Goal: Information Seeking & Learning: Find specific fact

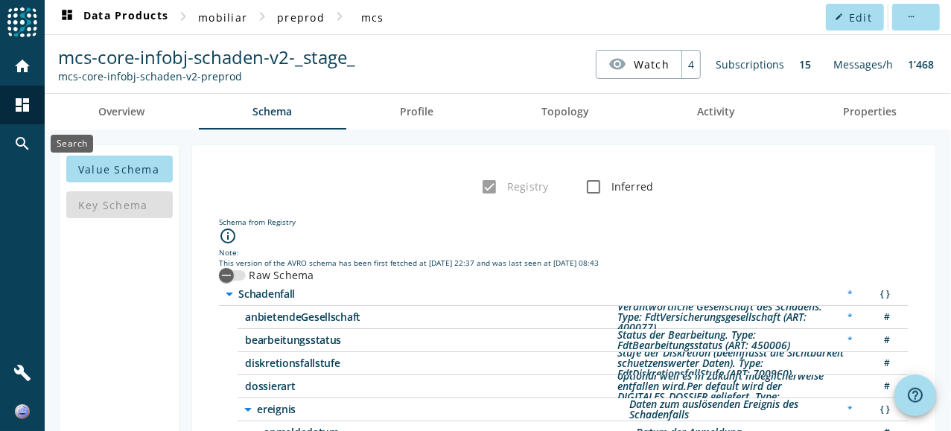
click at [21, 149] on mat-icon "search" at bounding box center [22, 144] width 18 height 18
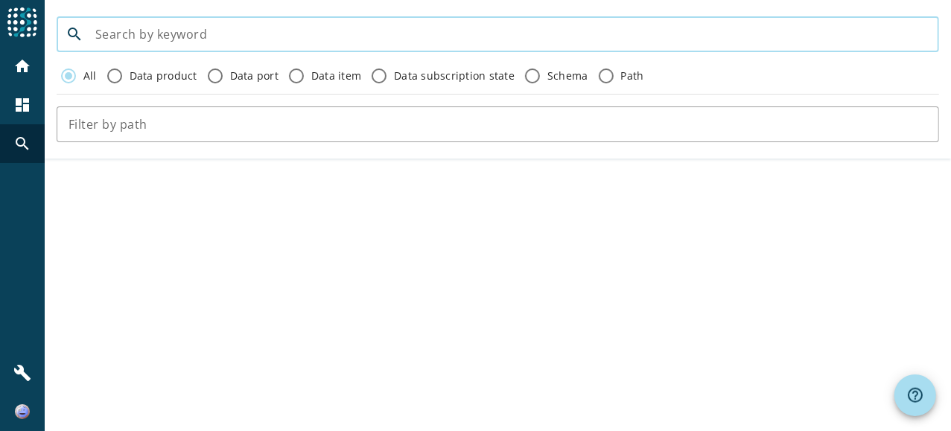
click at [206, 34] on input at bounding box center [511, 34] width 832 height 18
type input "rueckstellung-psk"
click at [28, 66] on mat-icon "home" at bounding box center [22, 66] width 18 height 18
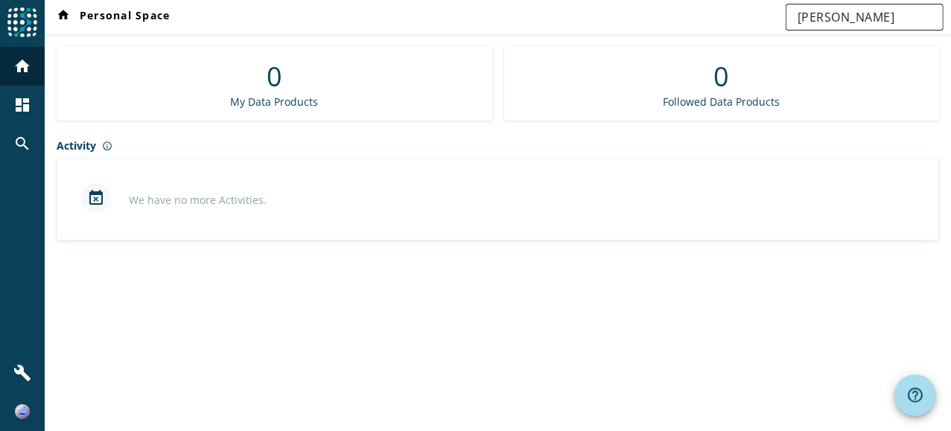
click at [847, 28] on div "[PERSON_NAME]" at bounding box center [864, 17] width 134 height 27
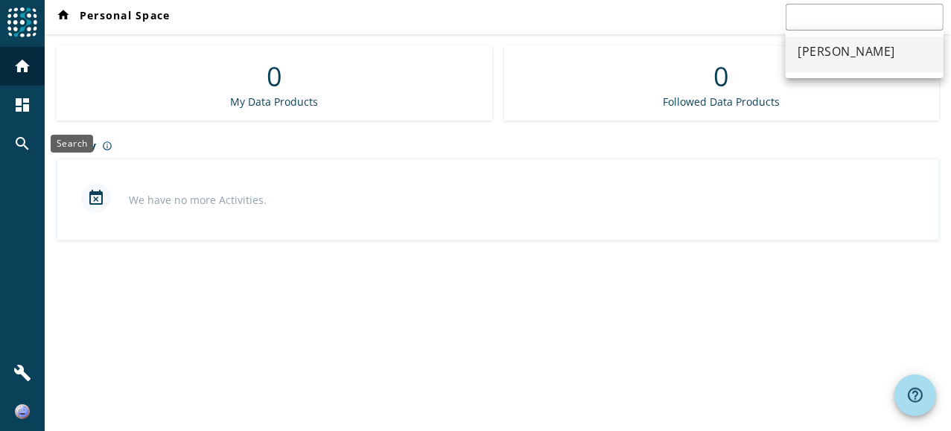
click at [14, 147] on mat-icon "search" at bounding box center [22, 144] width 18 height 18
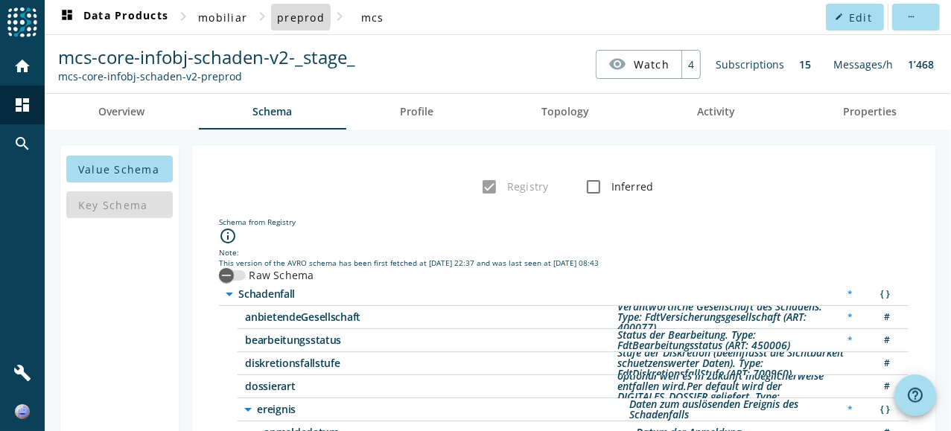
click at [285, 16] on span "preprod" at bounding box center [301, 17] width 48 height 14
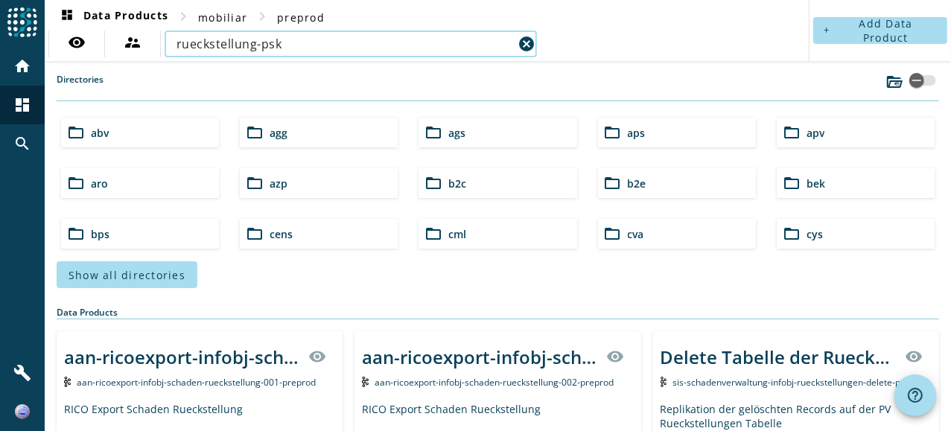
type input "rueckstellung-psk"
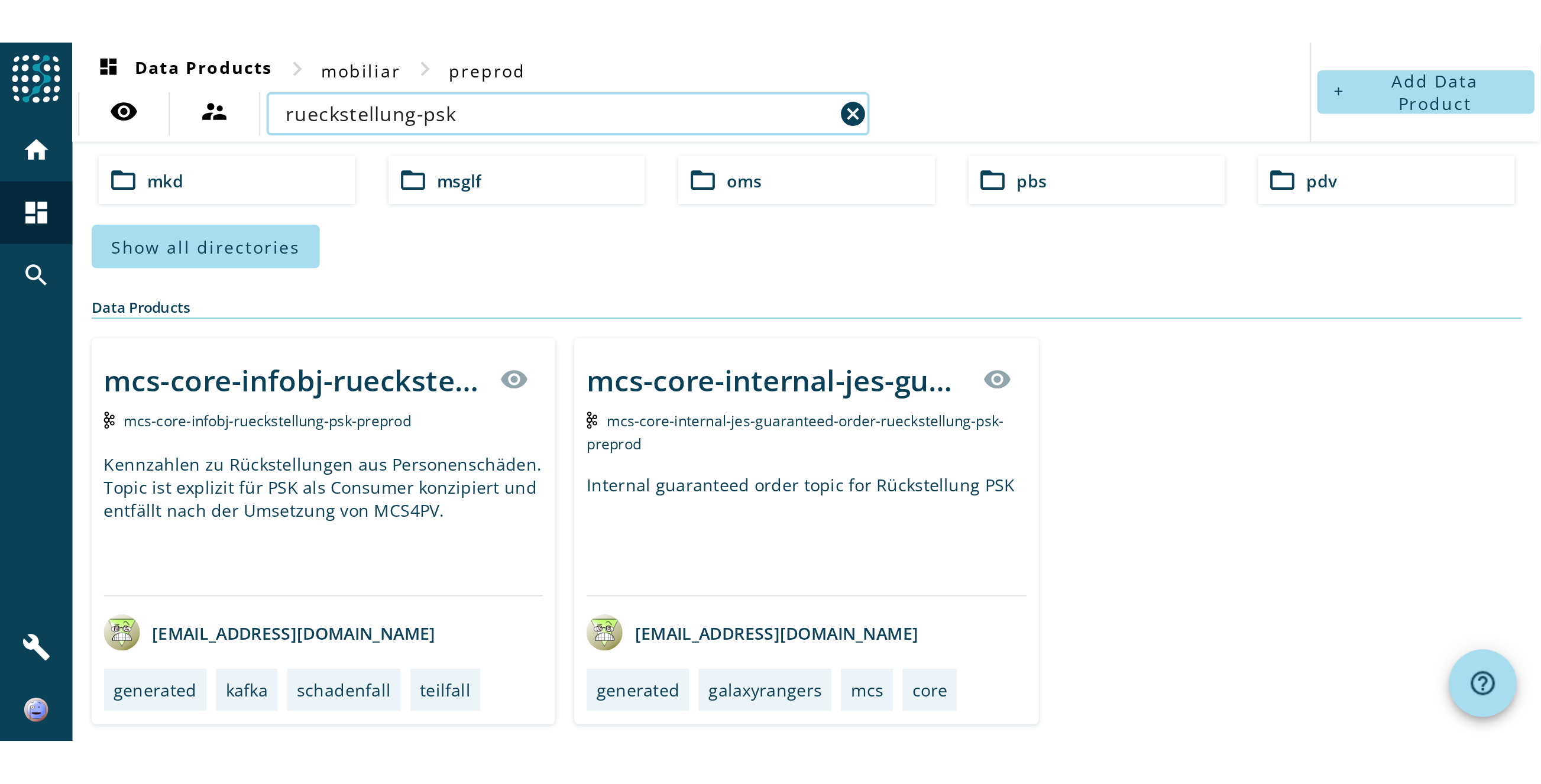
scroll to position [117, 0]
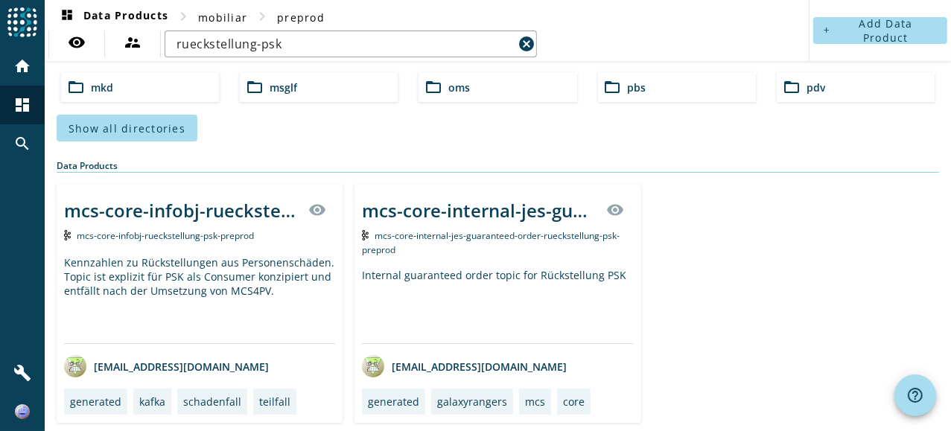
click at [262, 247] on div "mcs-core-infobj-rueckstellung-psk-_stage_ visibility mcs-core-infobj-rueckstell…" at bounding box center [200, 304] width 286 height 238
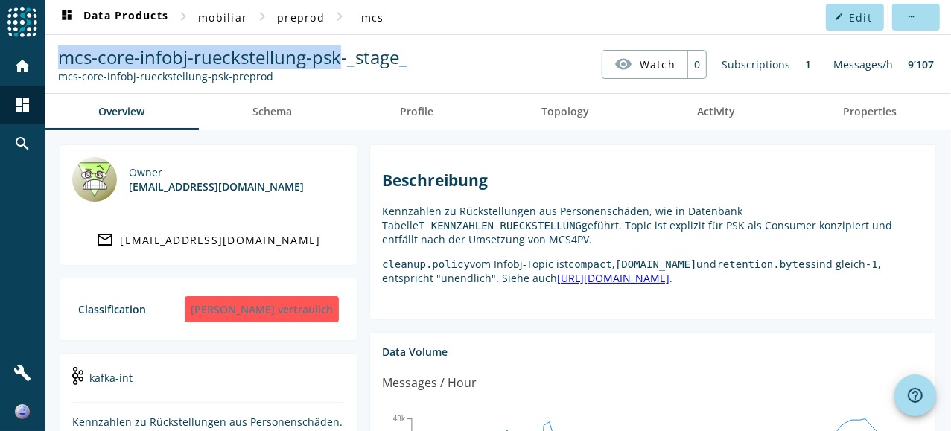
drag, startPoint x: 336, startPoint y: 56, endPoint x: 45, endPoint y: 54, distance: 291.1
click at [45, 54] on spd-actions-toolbar "mcs-core-infobj-rueckstellung-psk-_stage_ mcs-core-infobj-rueckstellung-psk-pre…" at bounding box center [498, 64] width 906 height 58
copy span "mcs-core-infobj-rueckstellung-psk"
